Goal: Feedback & Contribution: Submit feedback/report problem

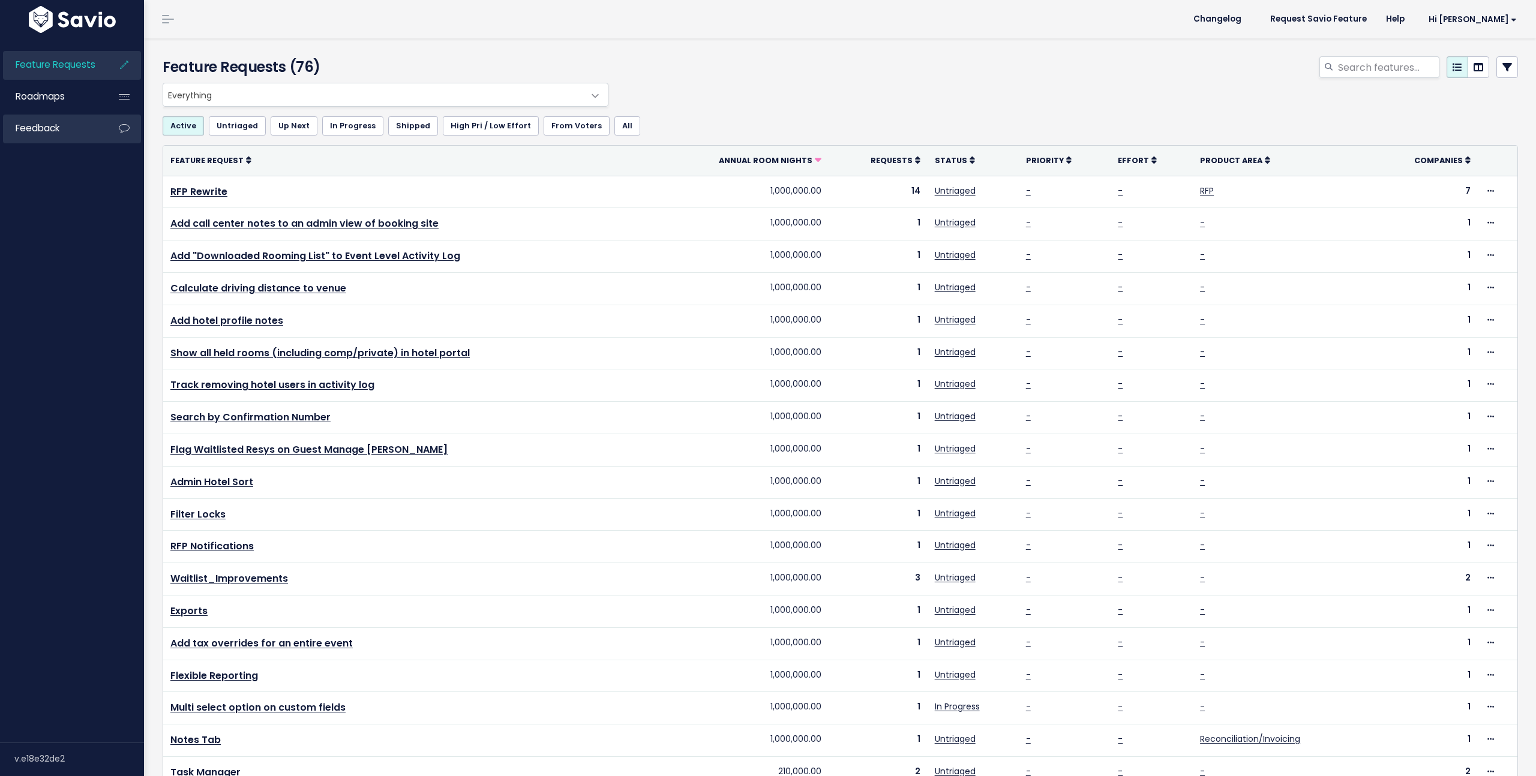
drag, startPoint x: 70, startPoint y: 124, endPoint x: 77, endPoint y: 127, distance: 7.6
click at [70, 124] on link "Feedback" at bounding box center [51, 129] width 97 height 28
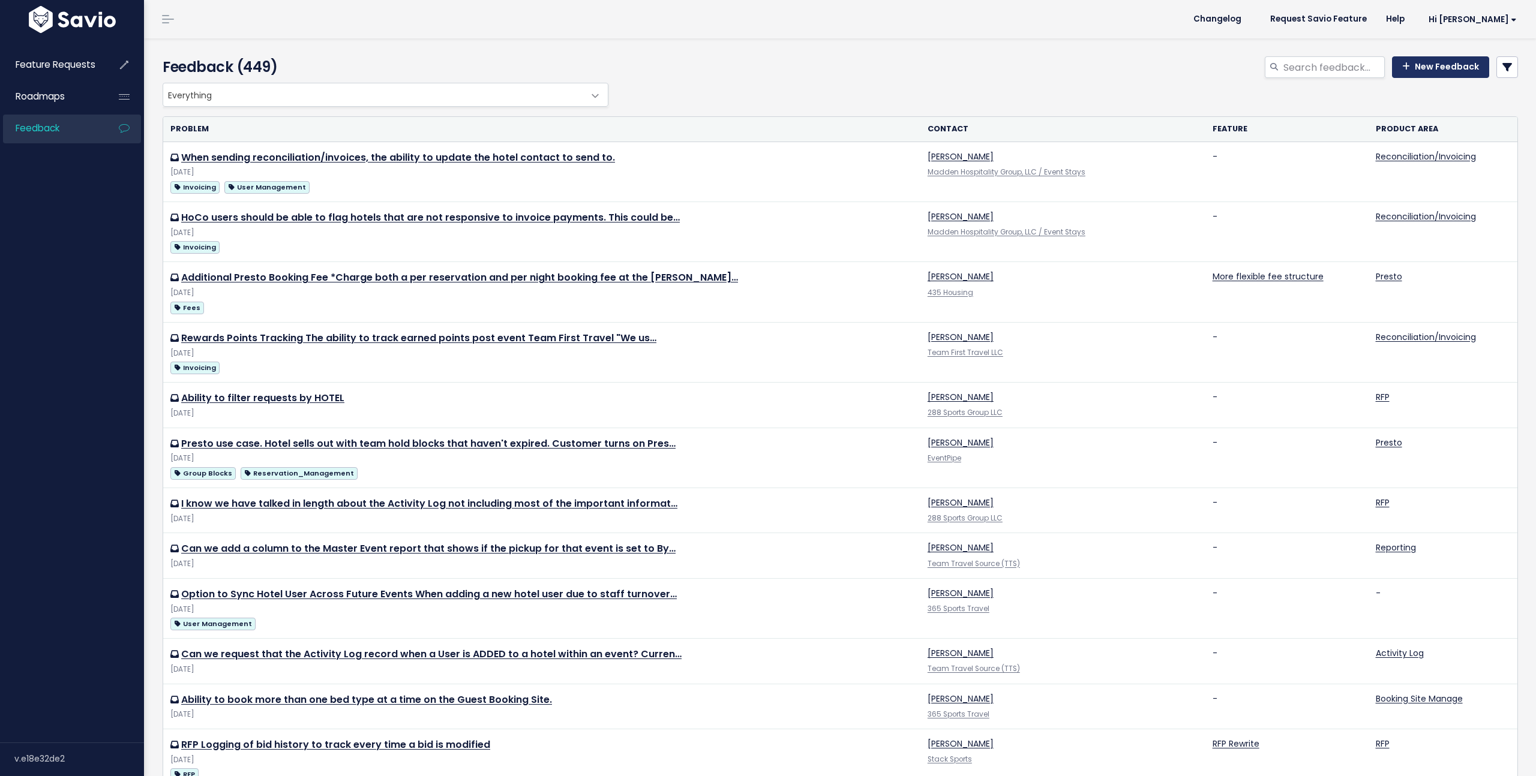
click at [1450, 71] on link "New Feedback" at bounding box center [1440, 67] width 97 height 22
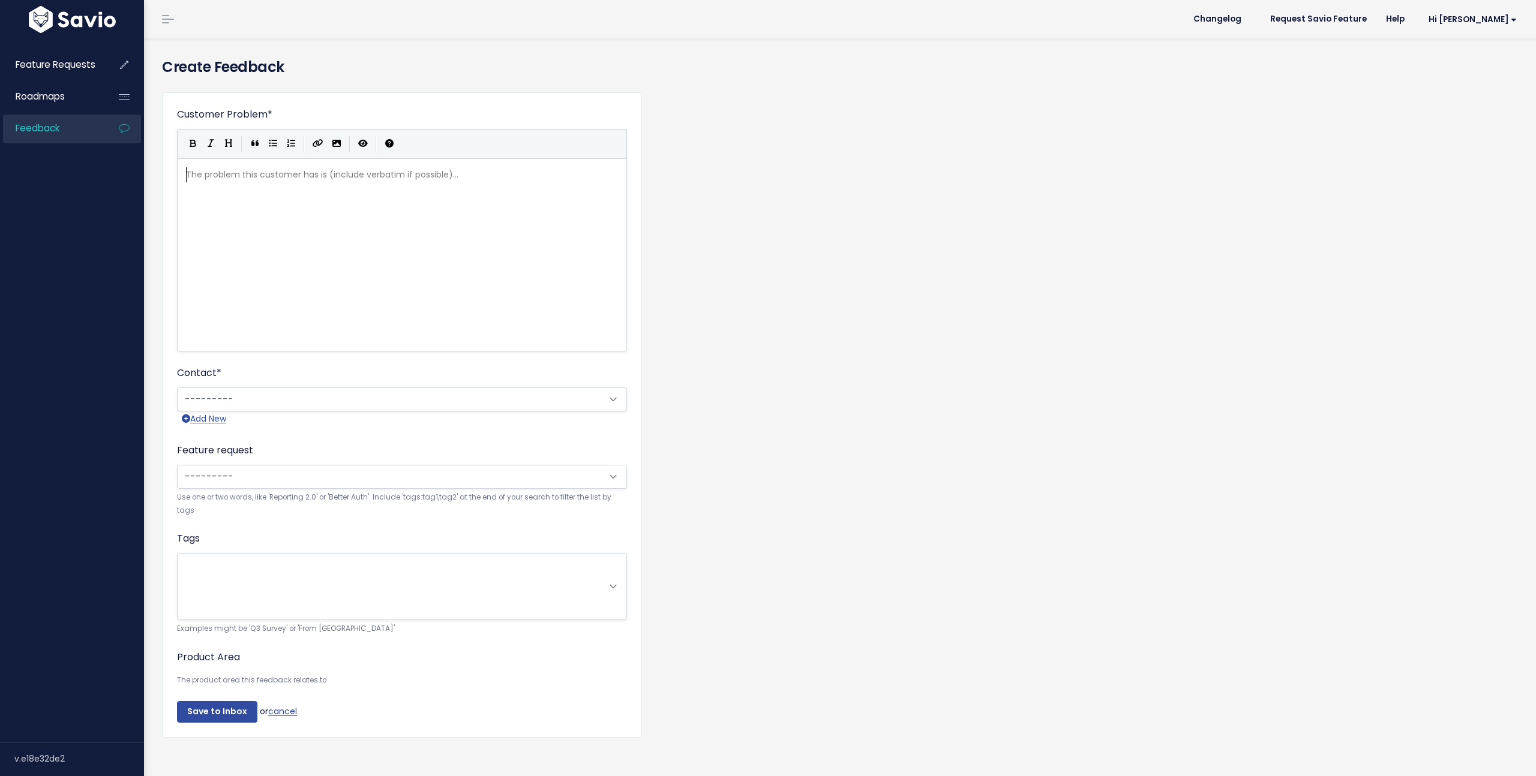
scroll to position [1, 0]
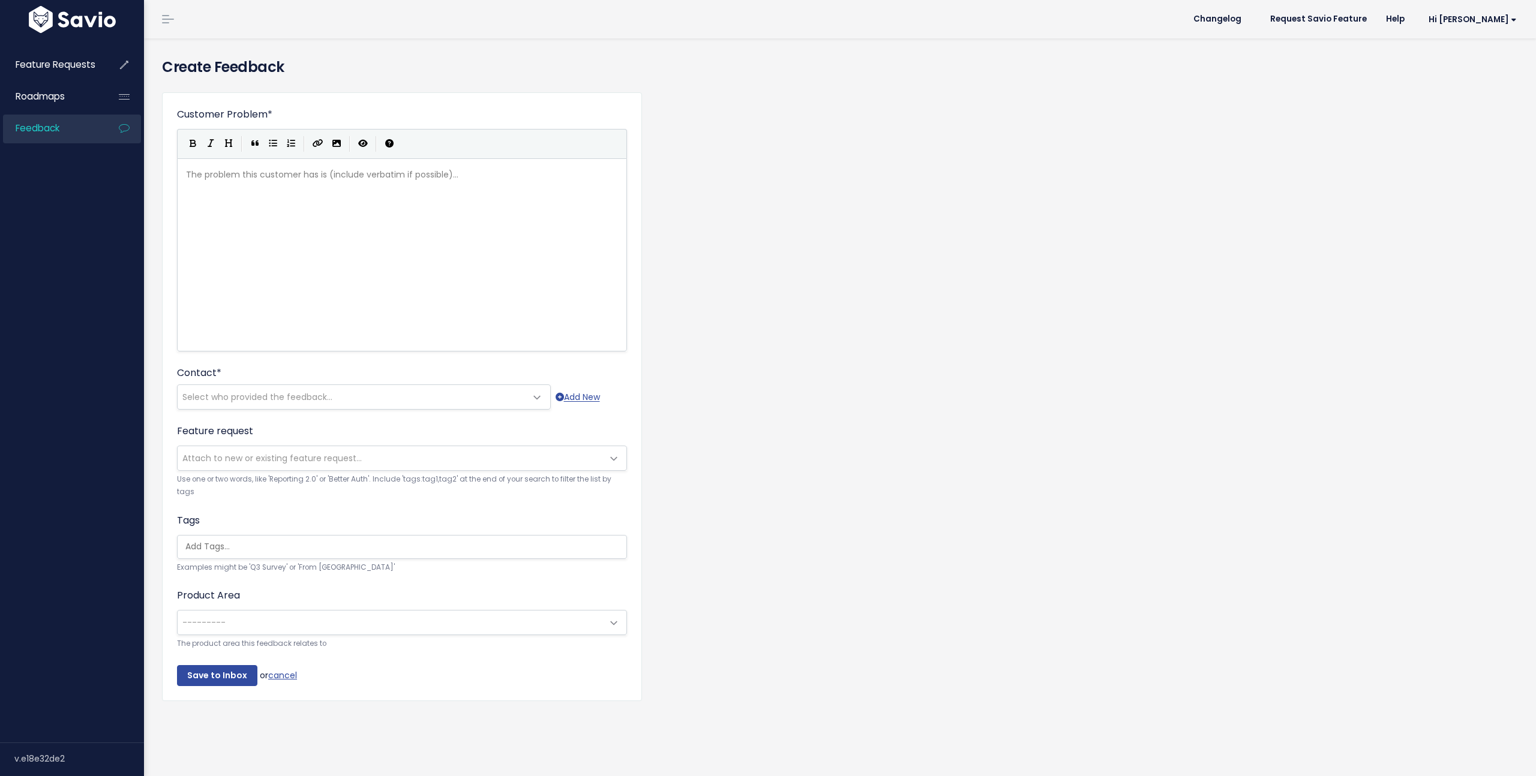
click at [257, 250] on div "The problem this customer has is (include verbatim if possible)... xxxxxxxxxx ​" at bounding box center [417, 270] width 467 height 210
type textarea "Include cha"
type textarea "Block Change Addendume"
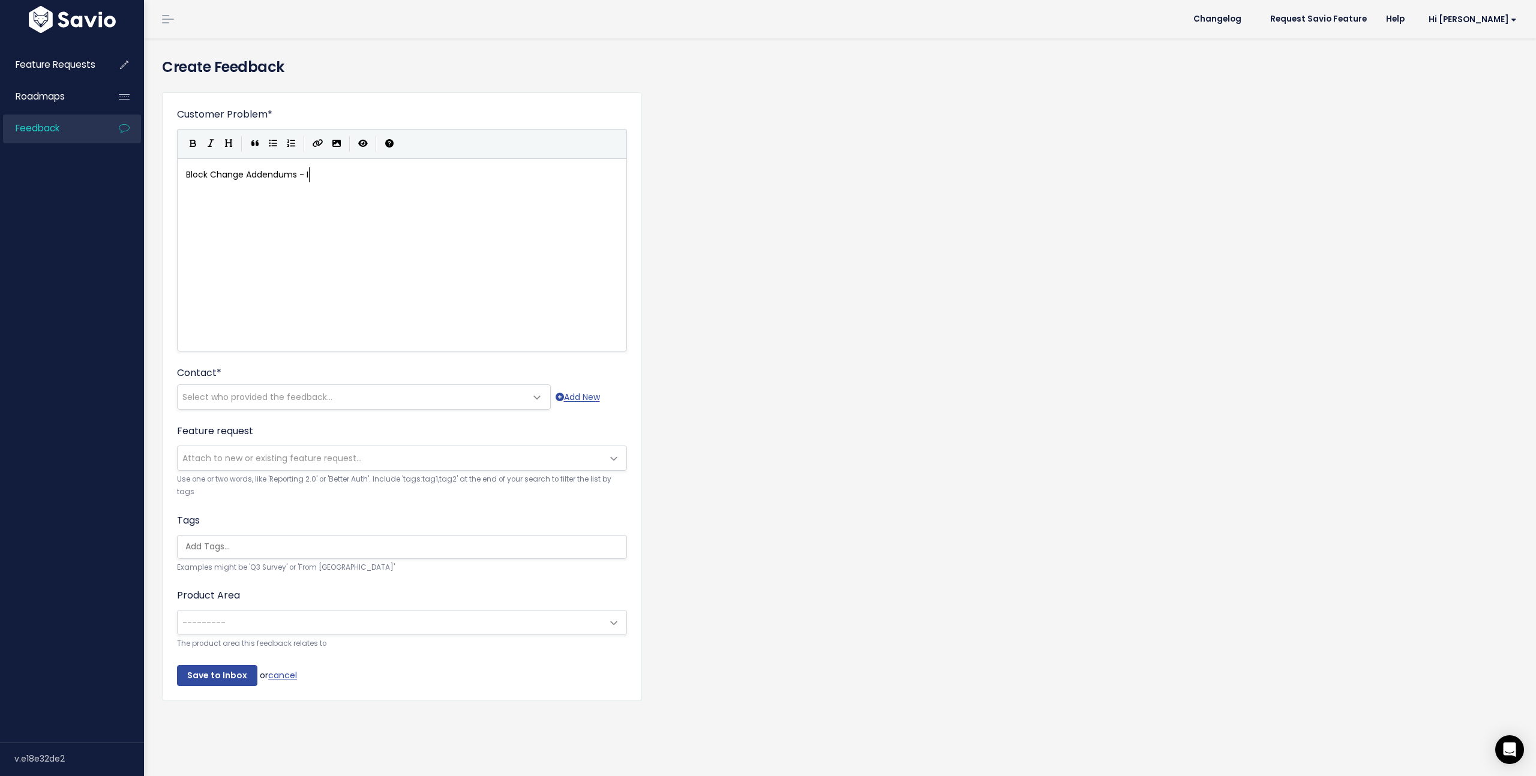
type textarea "s - In"
type textarea "Include changes to the hotel deposit i"
click at [185, 189] on pre "Include changes to the hotel deposit" at bounding box center [402, 189] width 437 height 15
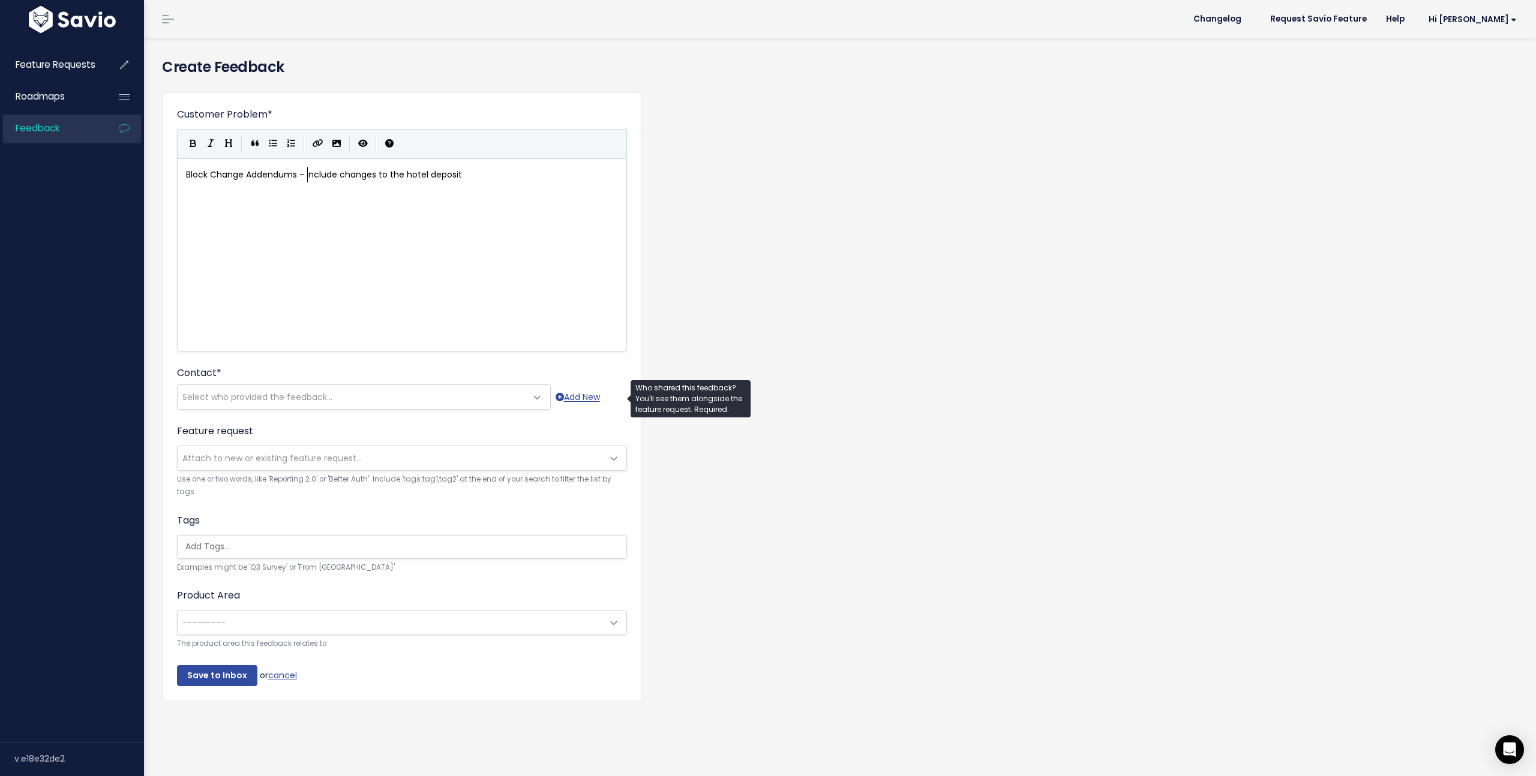
click at [253, 397] on span "Select who provided the feedback..." at bounding box center [257, 397] width 150 height 12
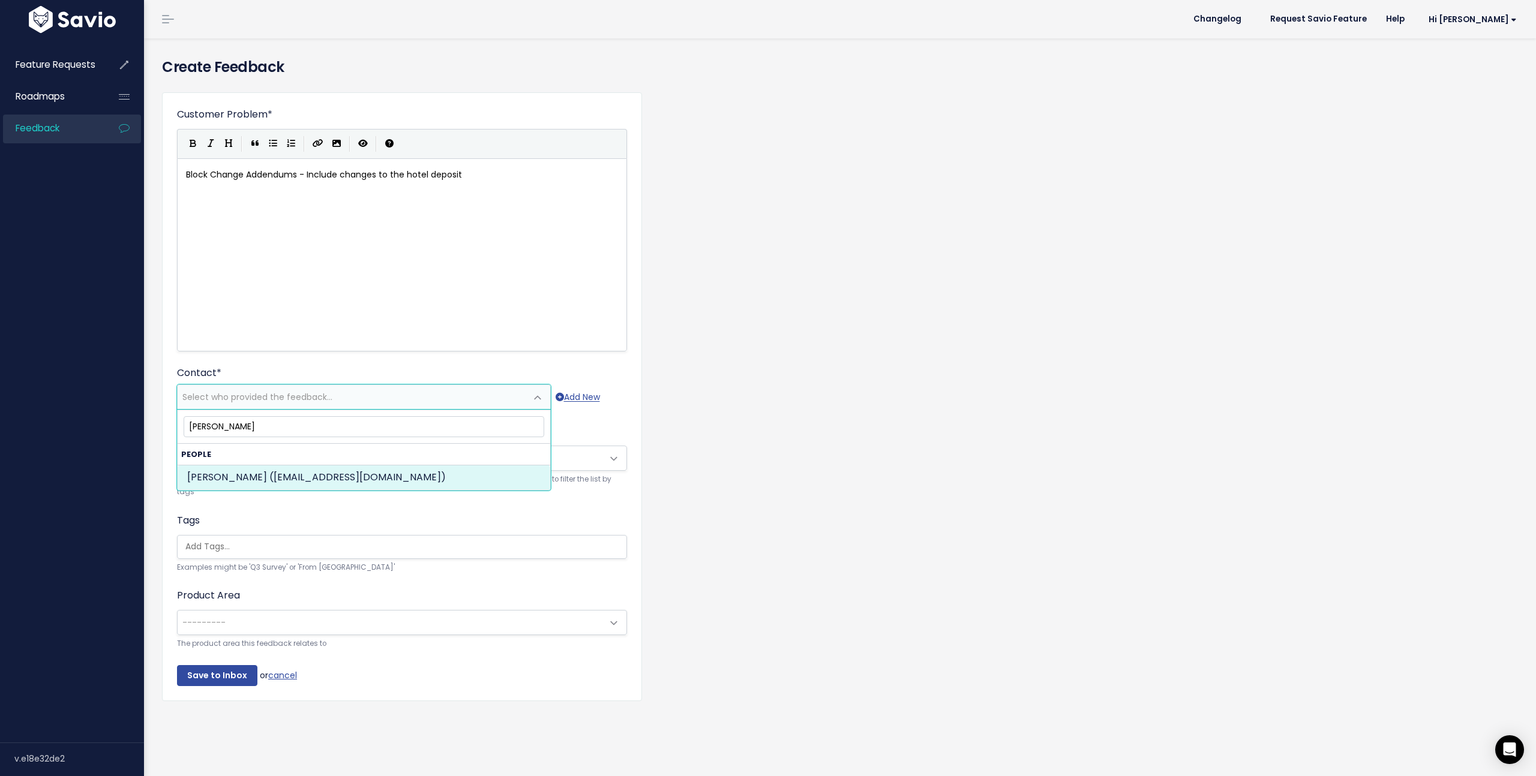
type input "[PERSON_NAME]"
select select "73770106"
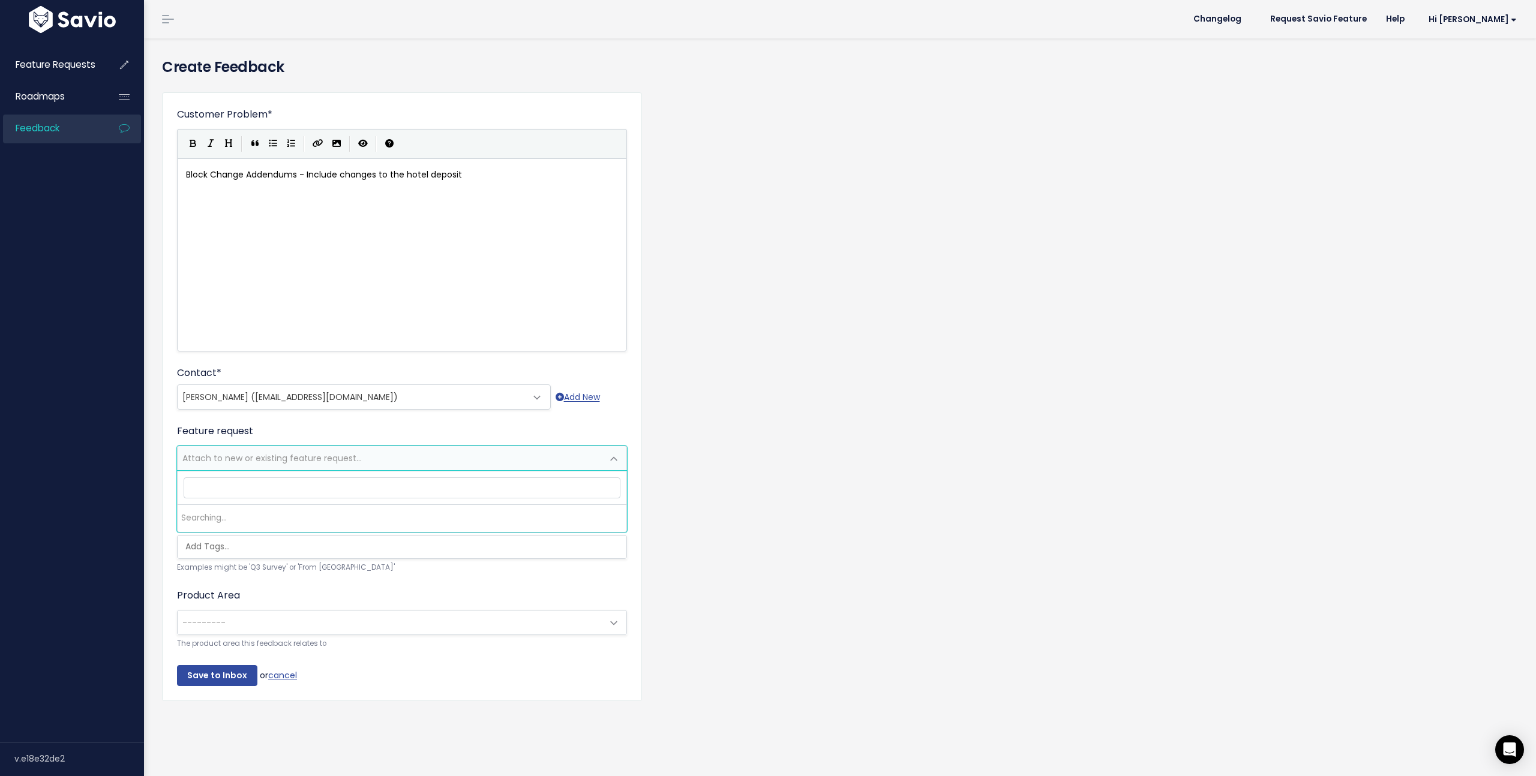
click at [208, 455] on span "Attach to new or existing feature request..." at bounding box center [271, 458] width 179 height 12
type input "a"
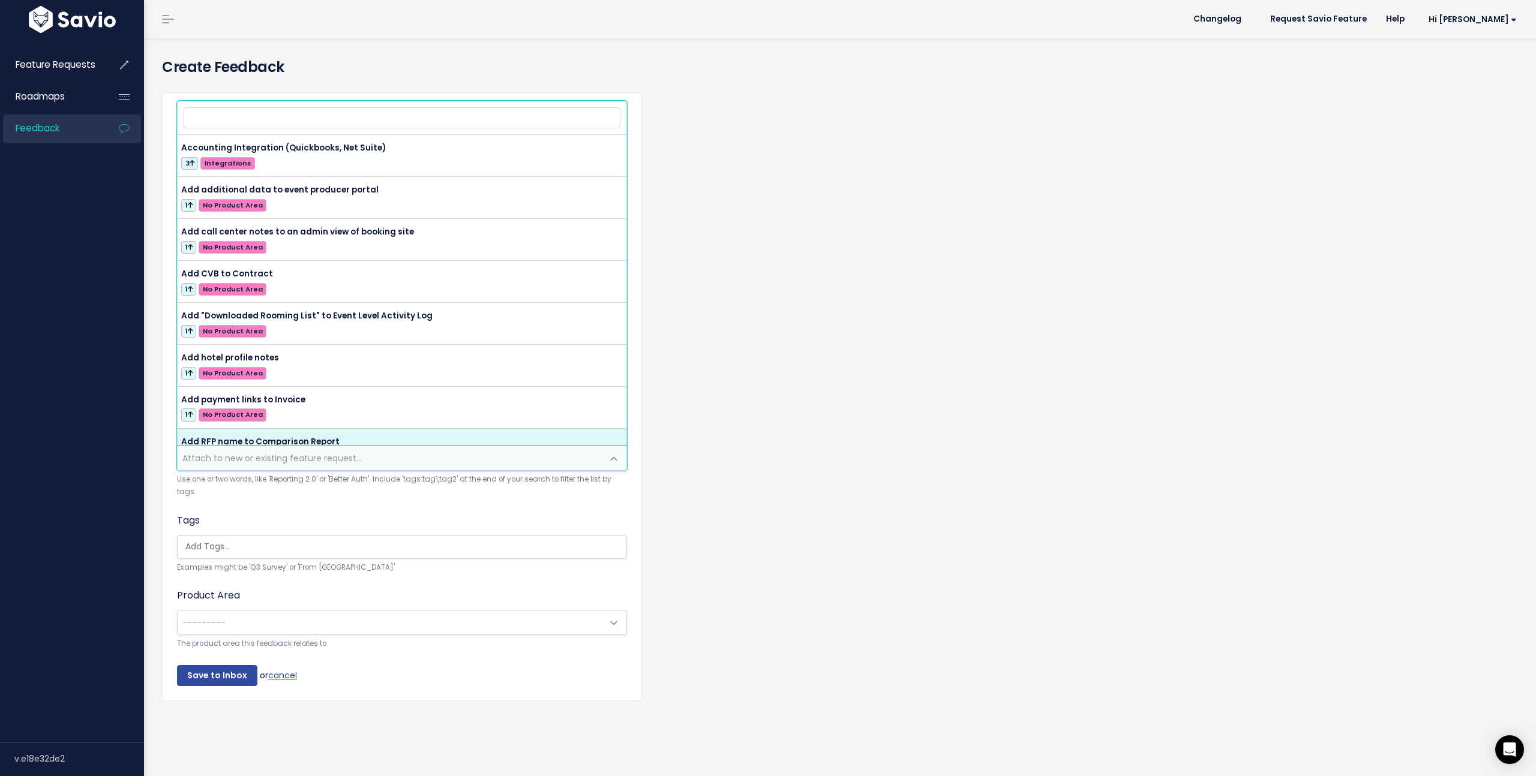
click at [222, 455] on span "Attach to new or existing feature request..." at bounding box center [271, 458] width 179 height 12
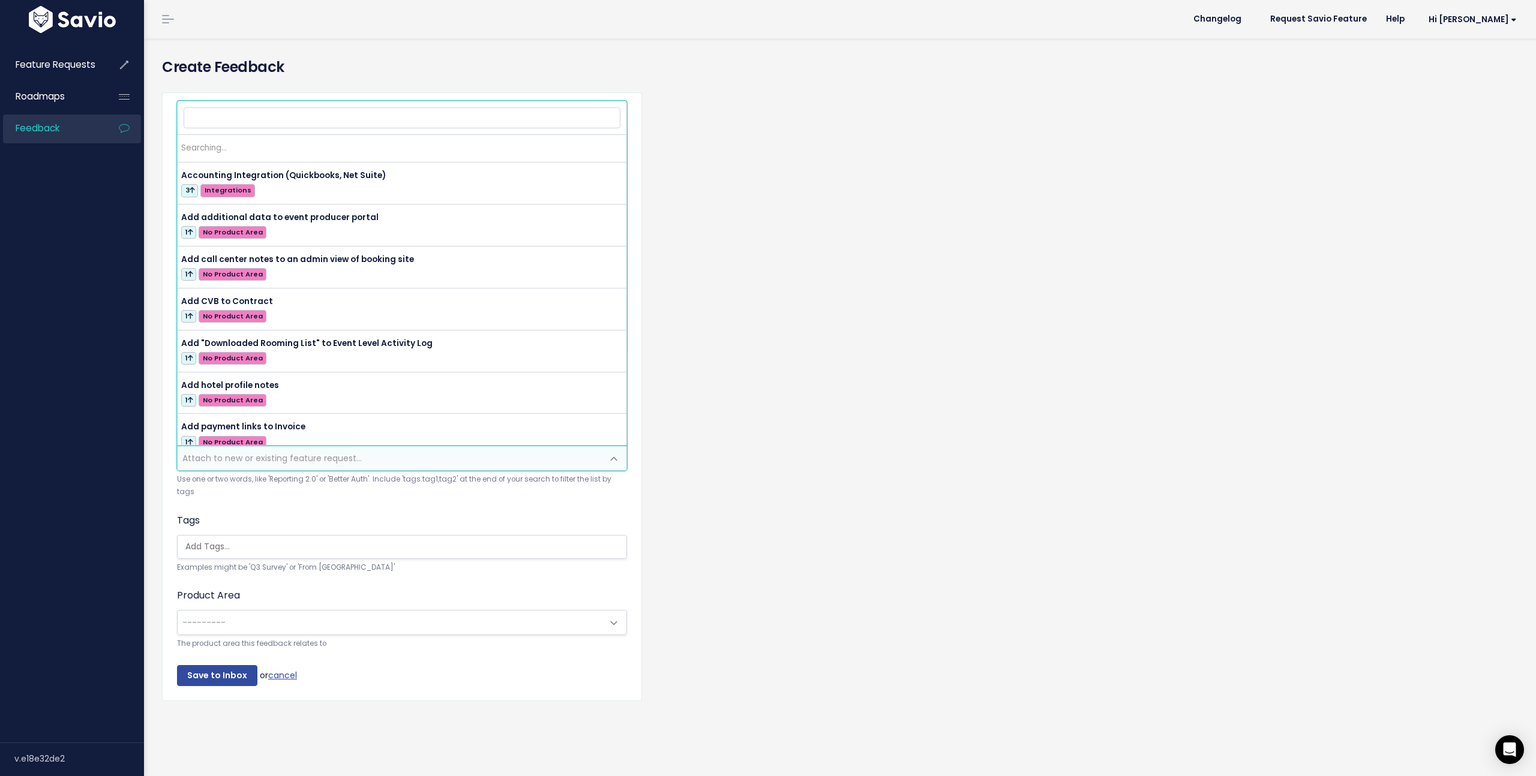
click at [221, 460] on span "Attach to new or existing feature request..." at bounding box center [271, 458] width 179 height 12
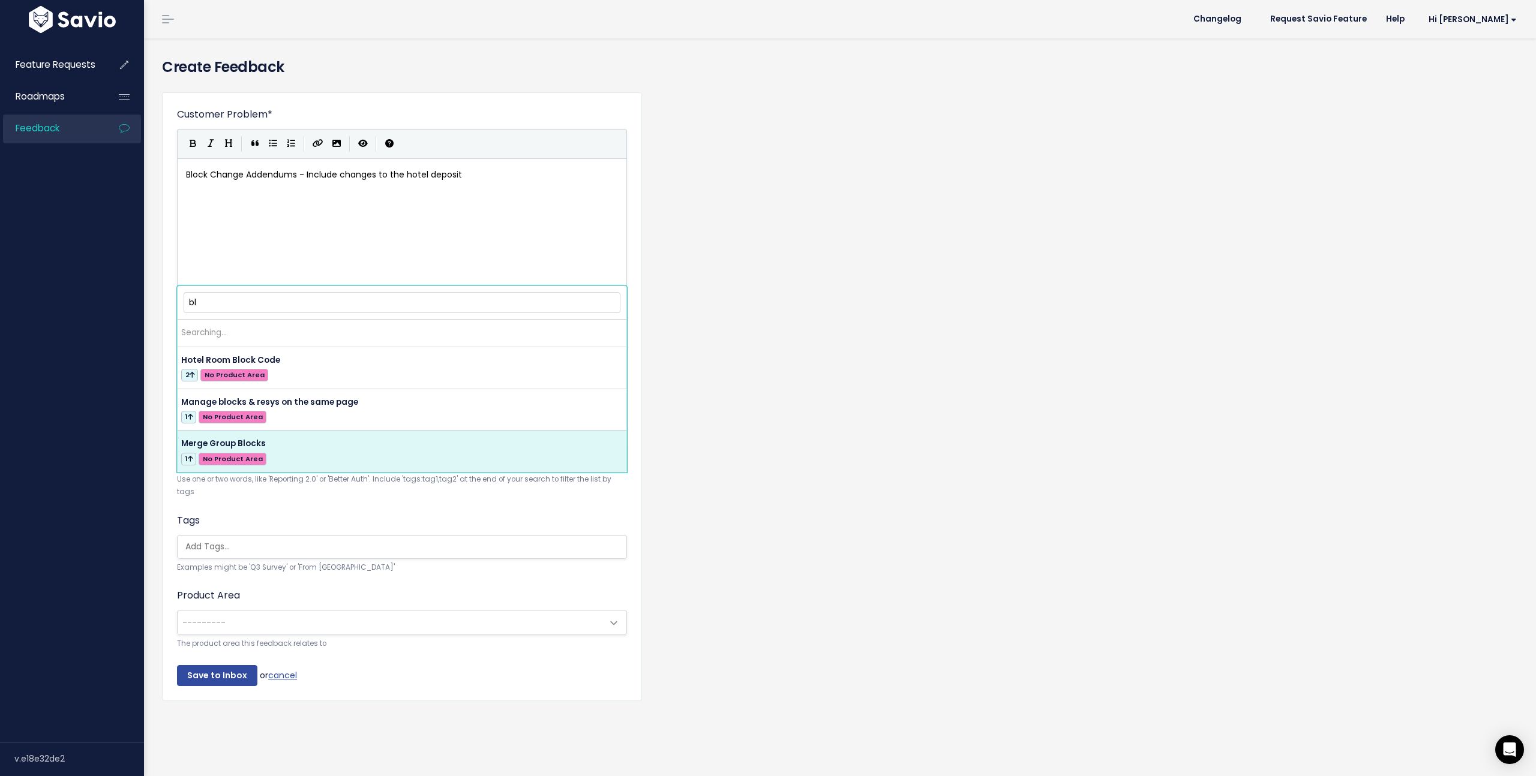
type input "b"
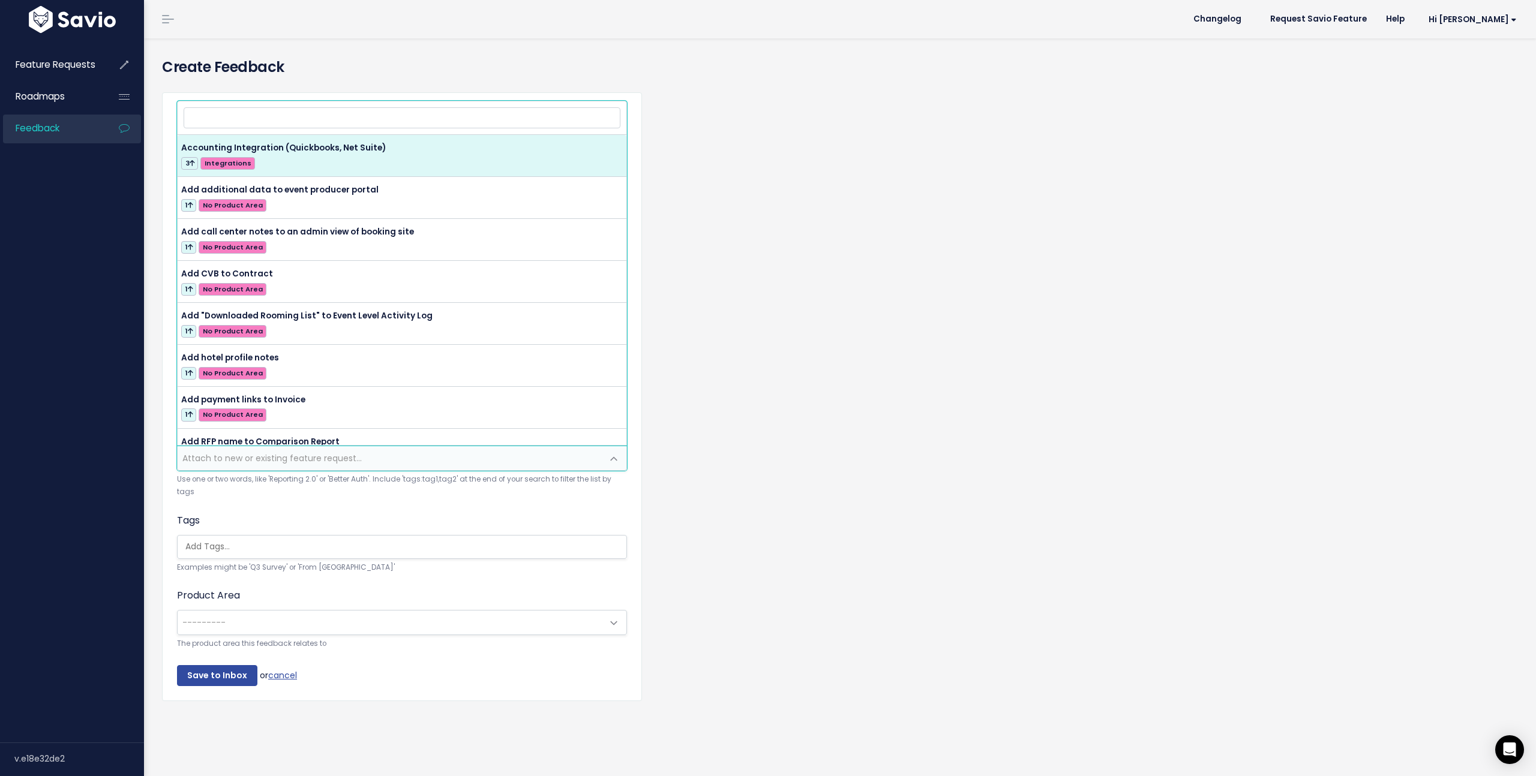
click at [218, 550] on input "search" at bounding box center [405, 547] width 449 height 13
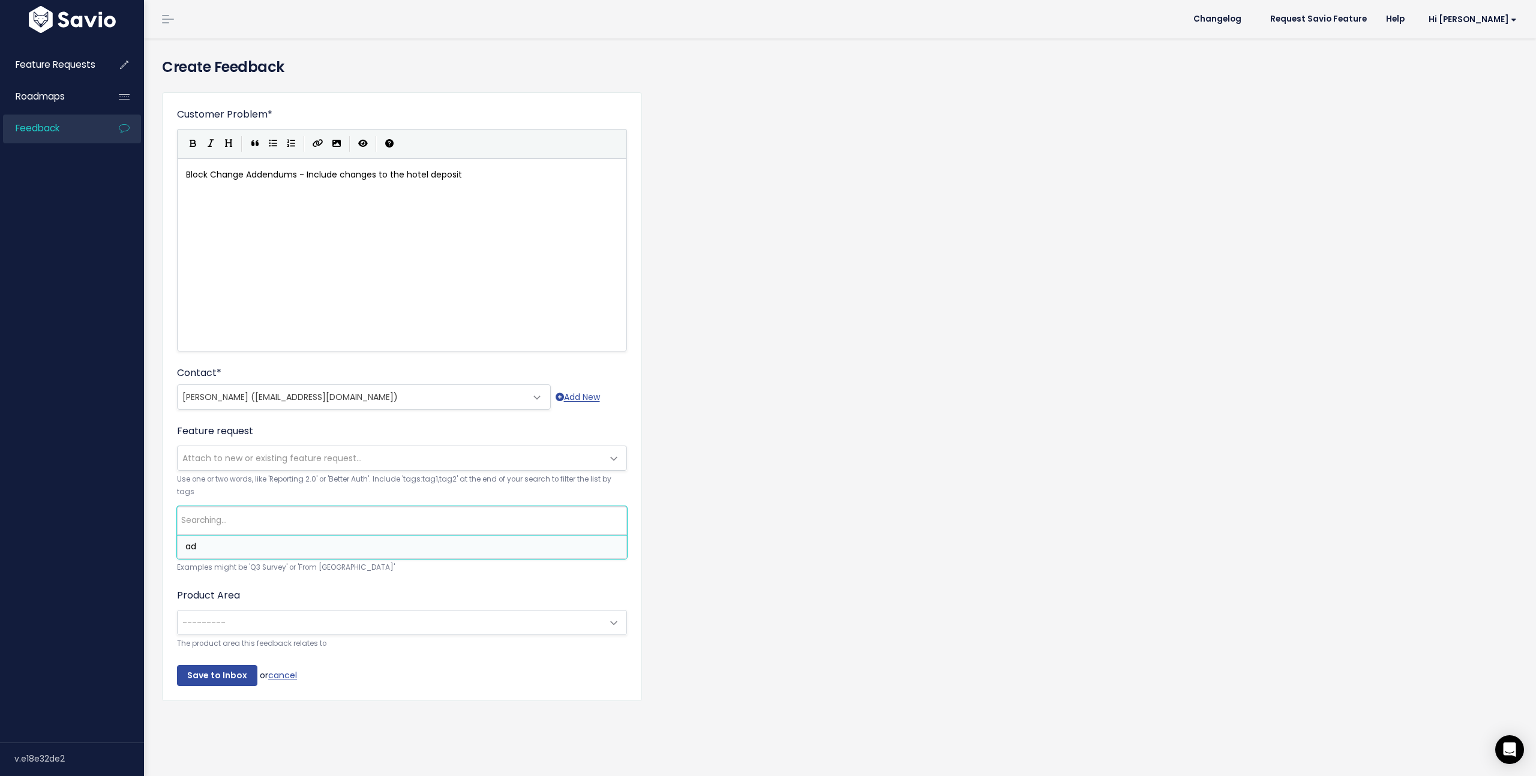
type input "a"
type input "b"
type input "r"
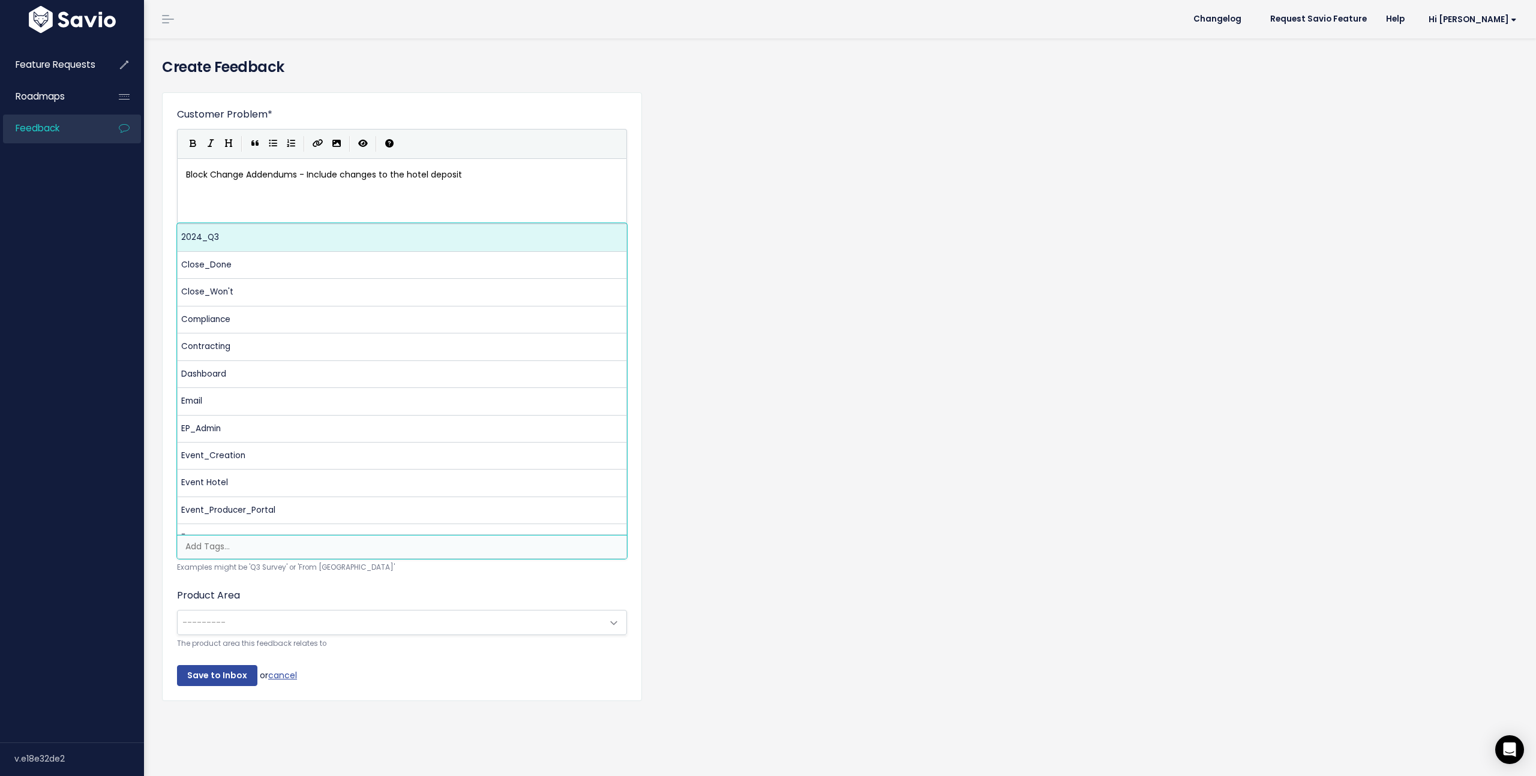
click at [160, 302] on div "Customer Problem * Block Change Addendums - Include changes to the hotel deposi…" at bounding box center [840, 406] width 1374 height 646
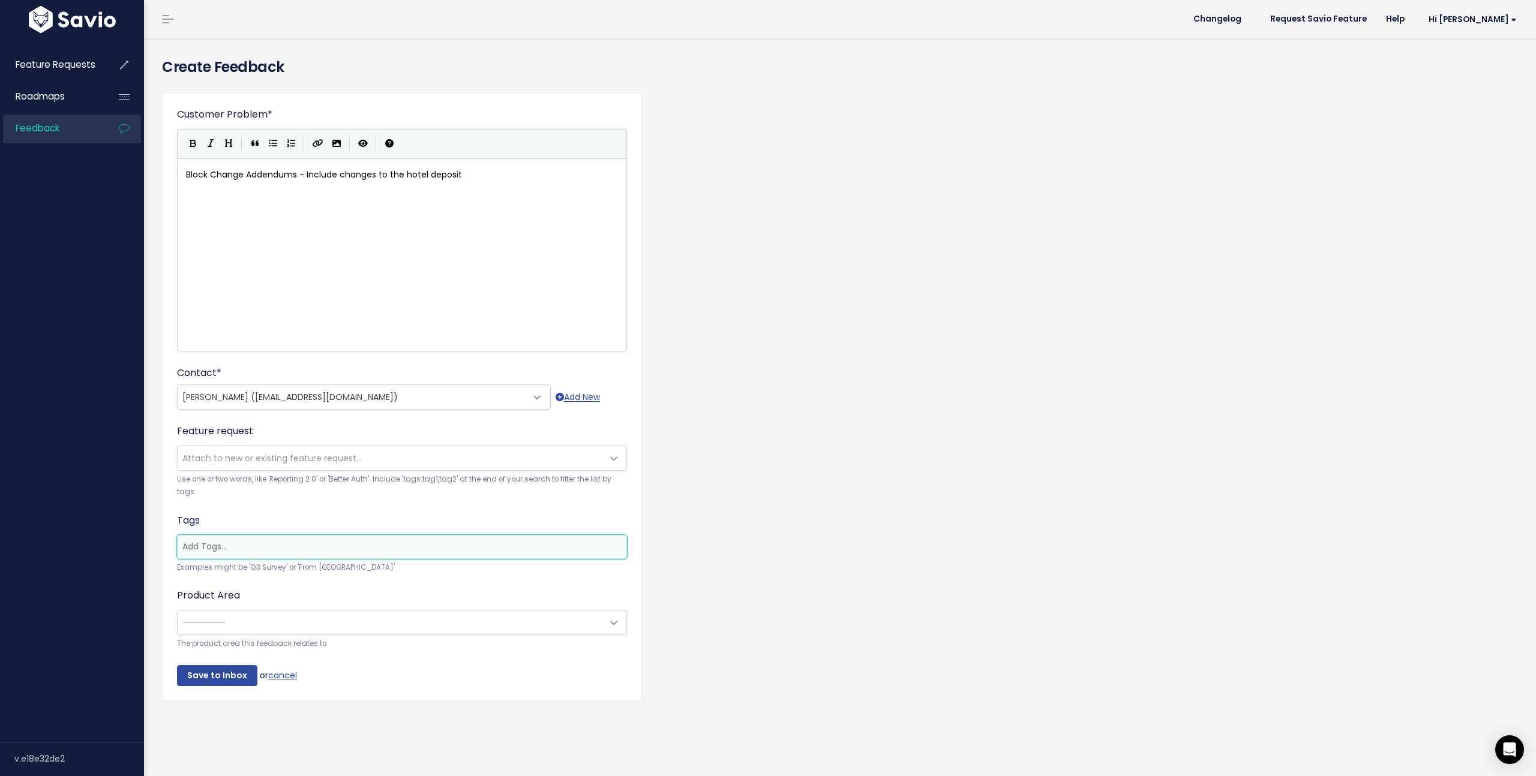
click at [197, 548] on input "search" at bounding box center [402, 547] width 449 height 13
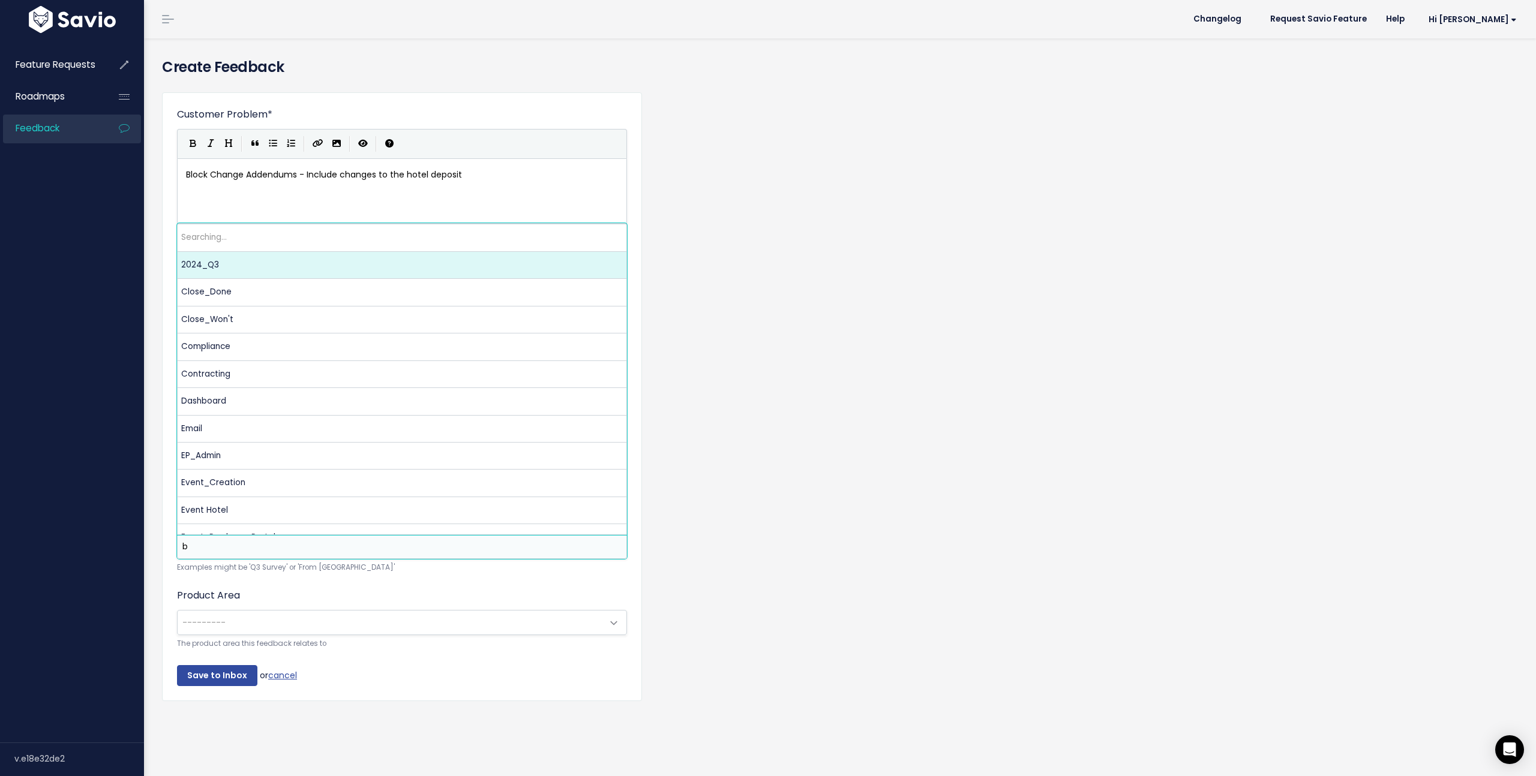
scroll to position [0, 0]
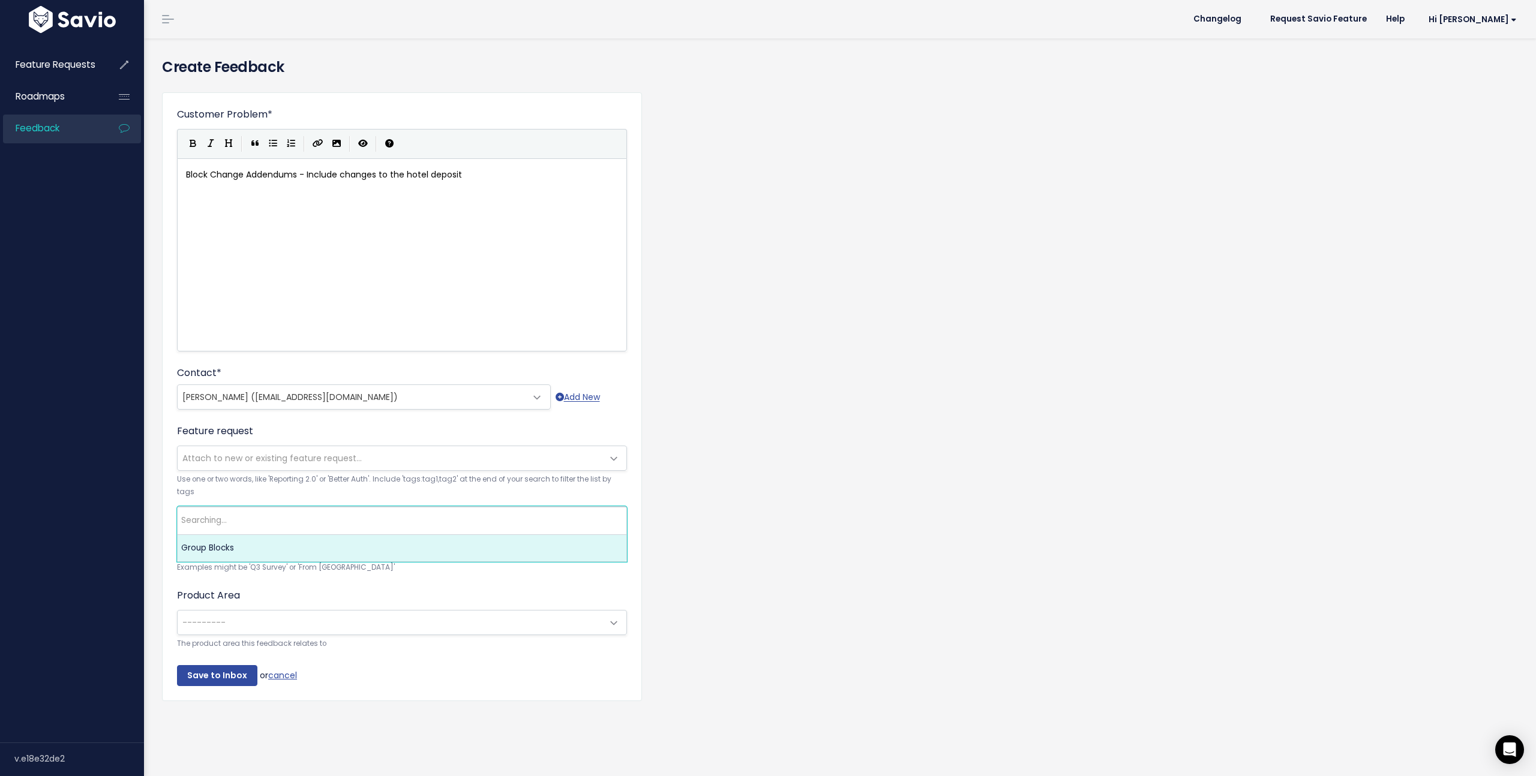
type input "b"
type input "r"
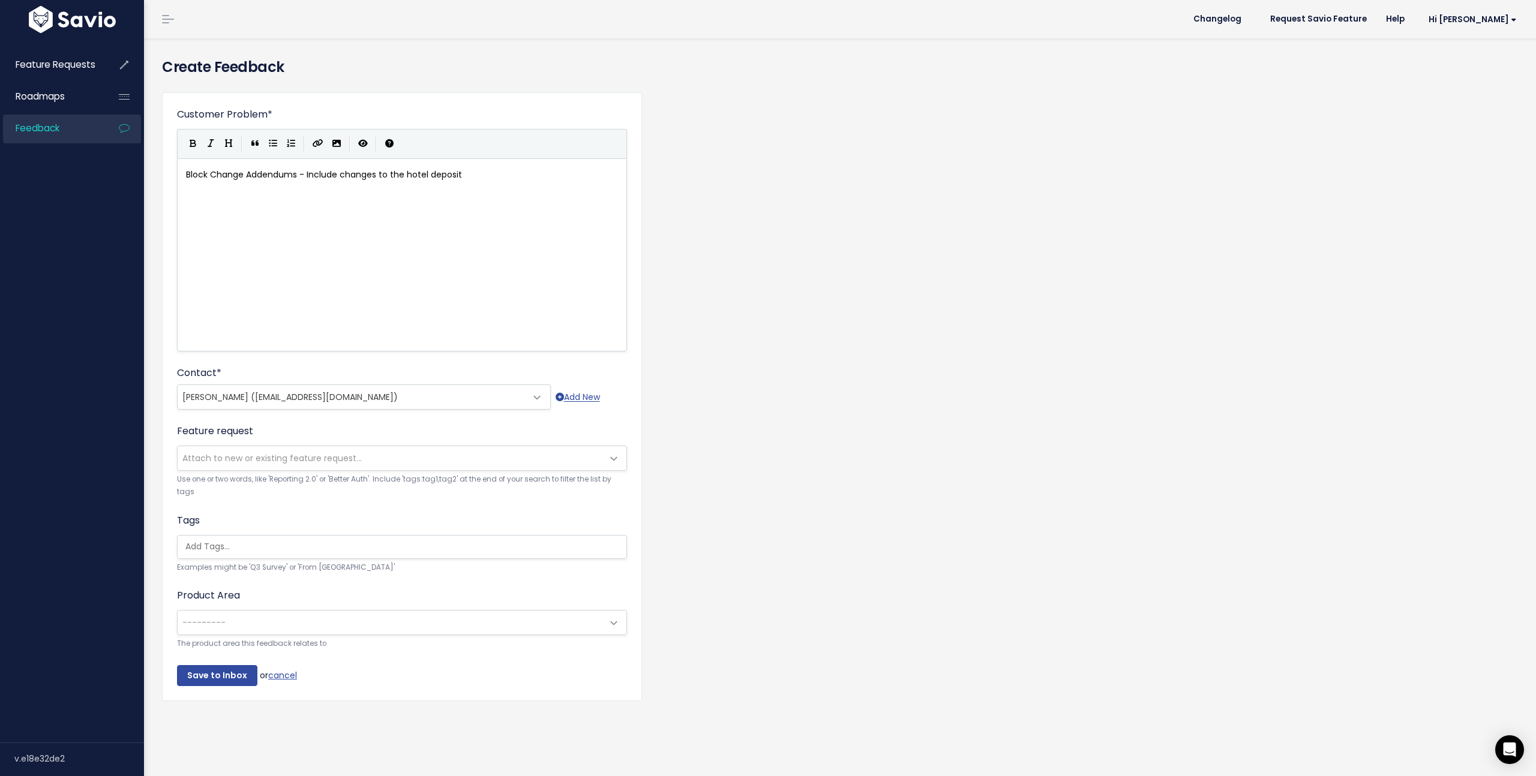
click at [178, 596] on label "Product Area" at bounding box center [208, 596] width 63 height 14
click at [177, 610] on select "--------- Onboarding Reconciliation/Invoicing RFP Admin Portal Appcues Booking …" at bounding box center [176, 610] width 1 height 1
click at [213, 625] on span "---------" at bounding box center [203, 623] width 43 height 12
type input "b"
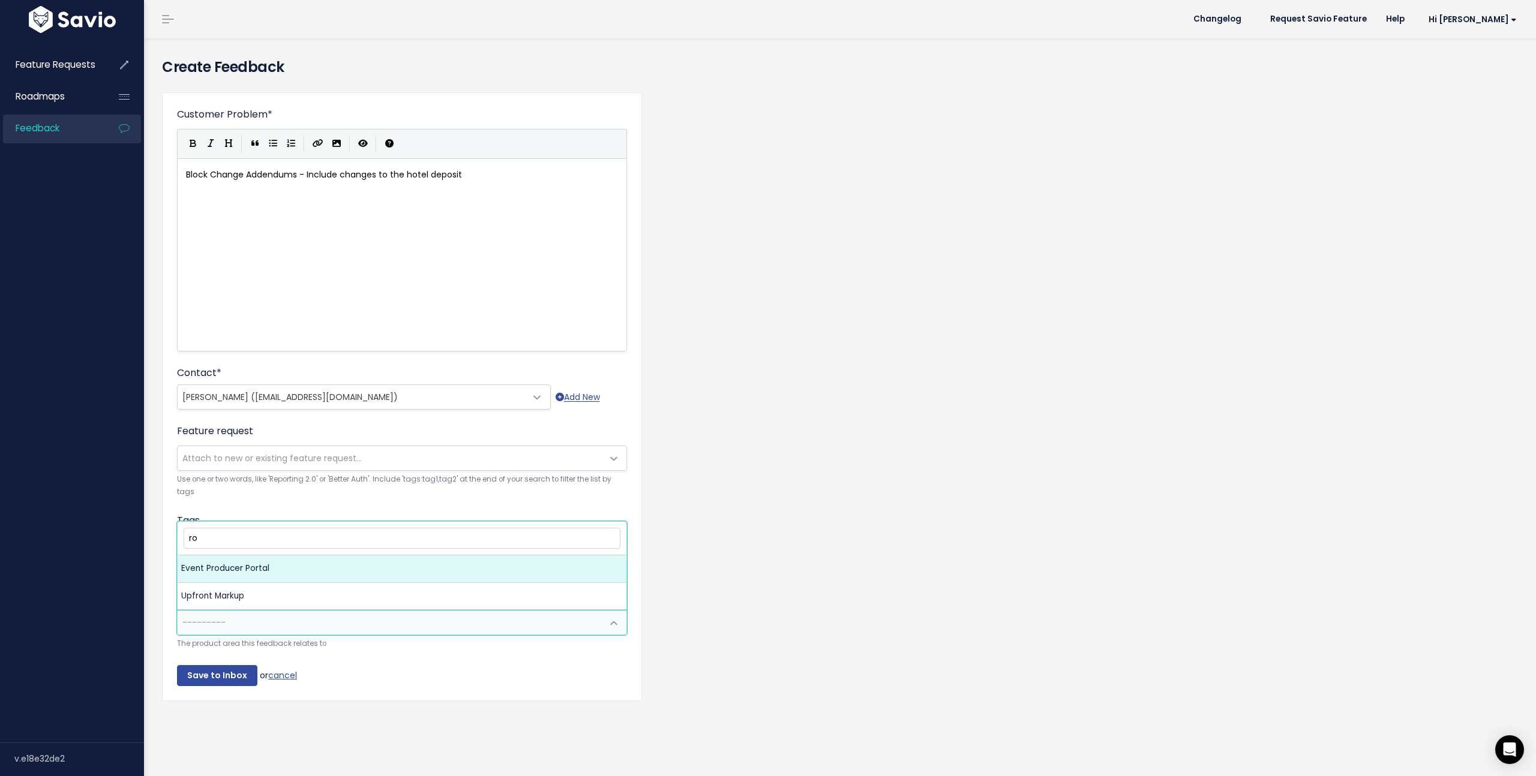
type input "r"
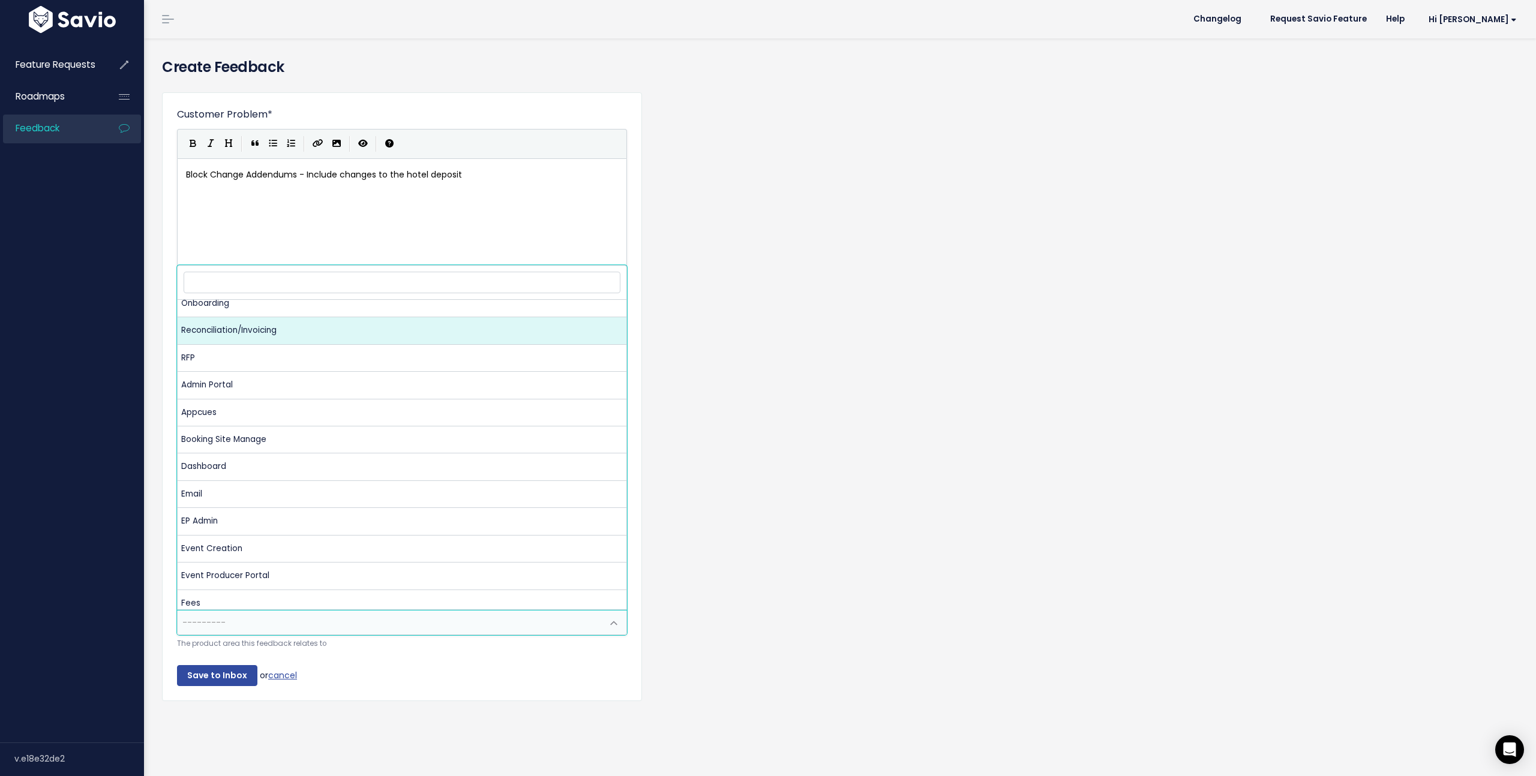
scroll to position [0, 0]
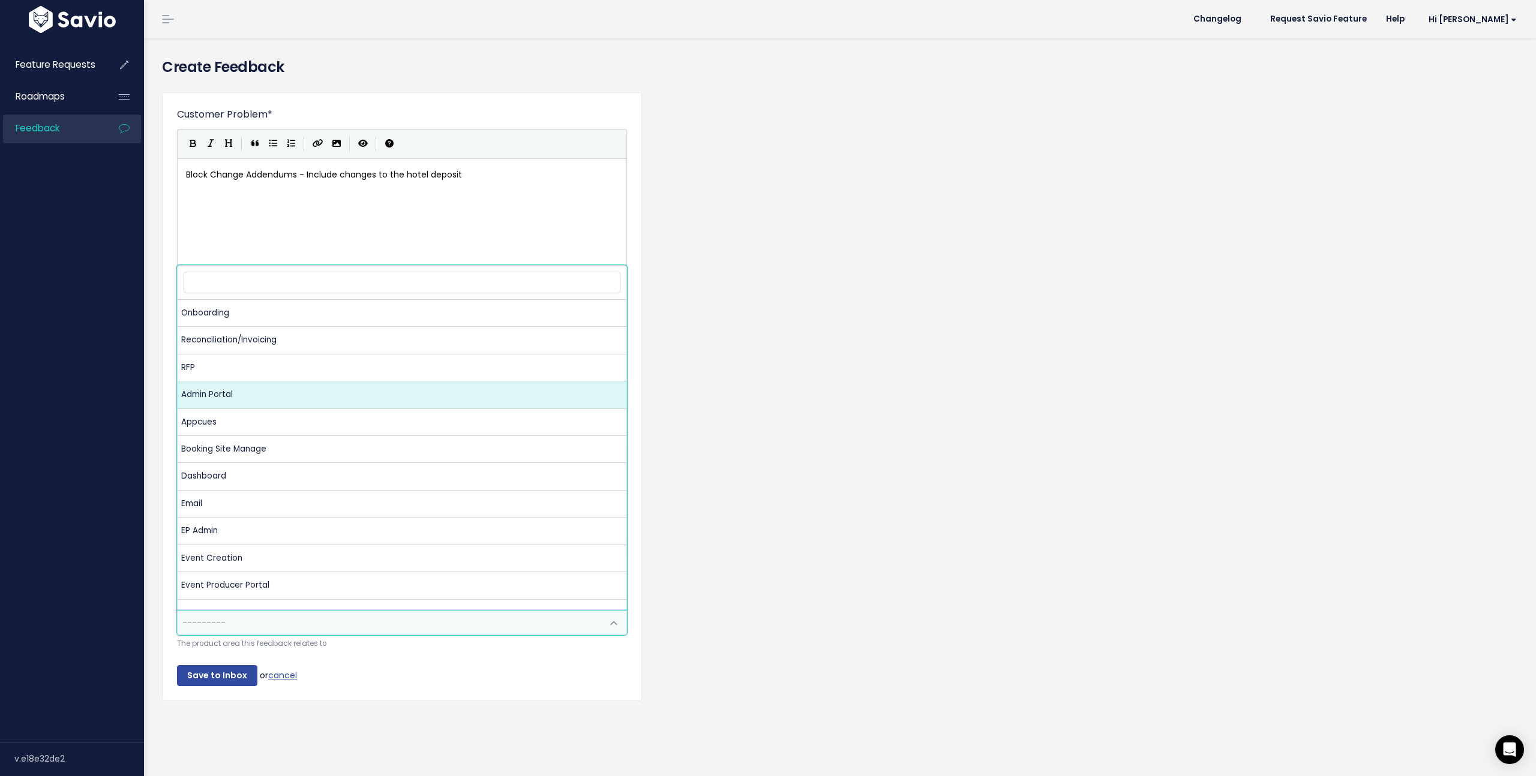
select select "MAIN:ADMIN_PORTAL"
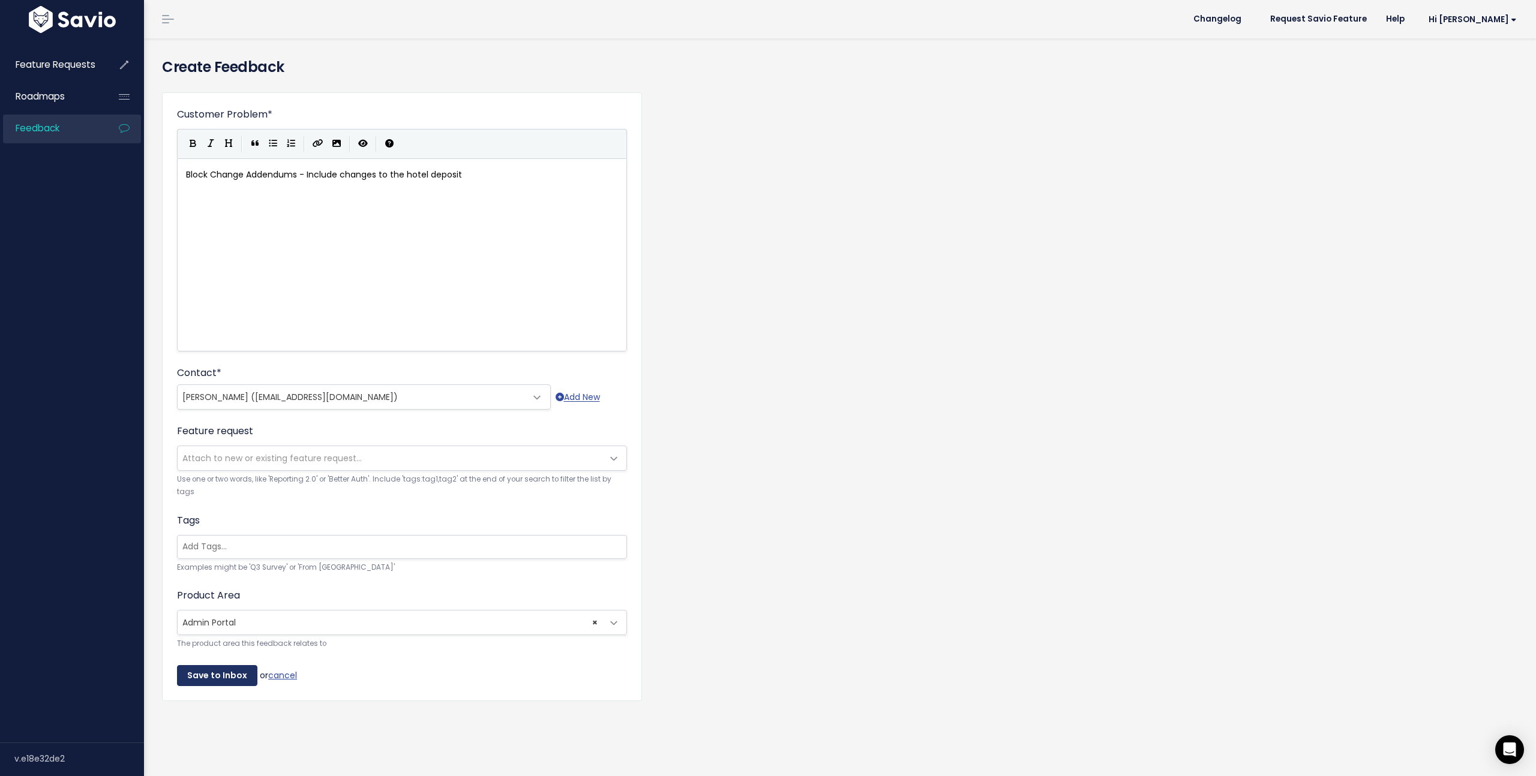
click at [224, 674] on input "Save to Inbox" at bounding box center [217, 676] width 80 height 22
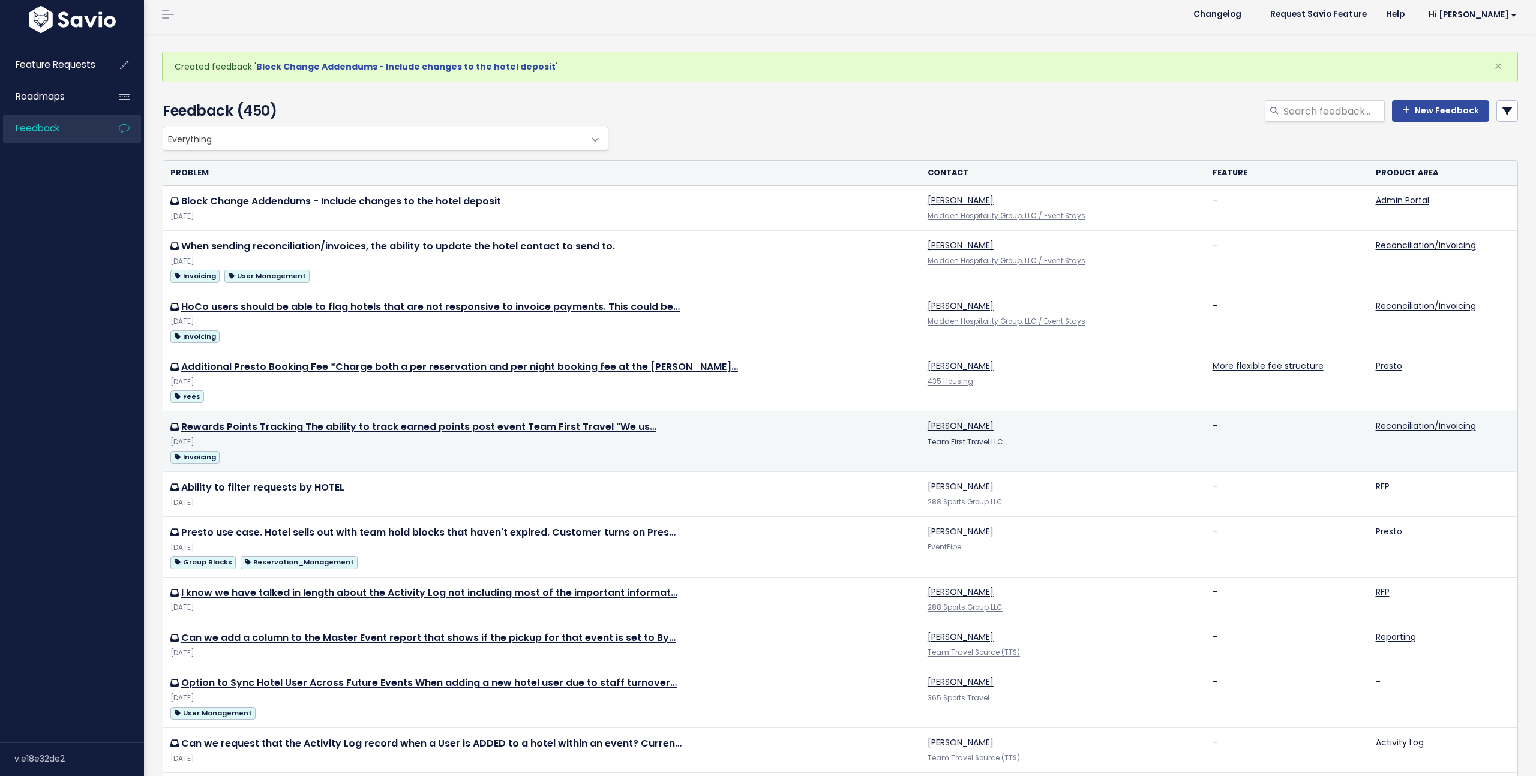
scroll to position [6, 0]
